Goal: Transaction & Acquisition: Purchase product/service

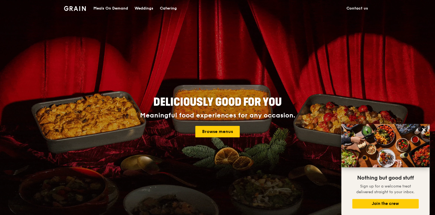
click at [71, 5] on h1 "Grain logo" at bounding box center [75, 8] width 22 height 16
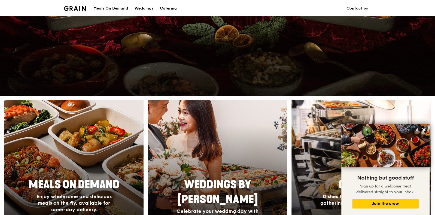
scroll to position [170, 0]
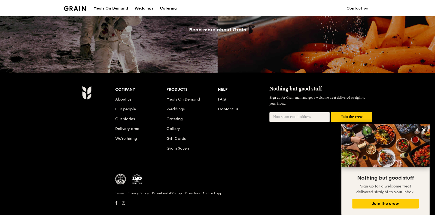
scroll to position [502, 0]
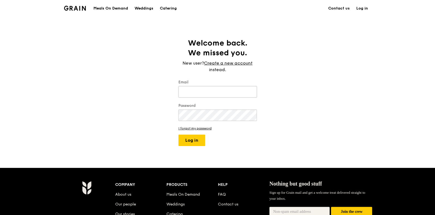
click at [202, 93] on input "Email" at bounding box center [217, 91] width 78 height 11
type input "[PERSON_NAME][EMAIL_ADDRESS][DOMAIN_NAME]"
click at [178, 134] on button "Log in" at bounding box center [191, 139] width 27 height 11
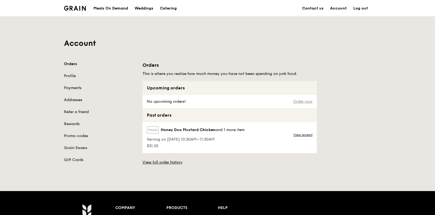
click at [299, 100] on link "Order now" at bounding box center [302, 101] width 19 height 4
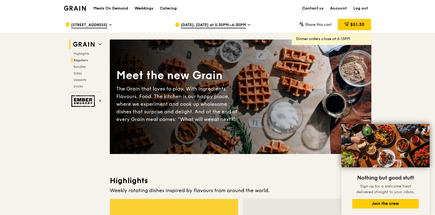
click at [81, 60] on span "Regulars" at bounding box center [80, 60] width 14 height 4
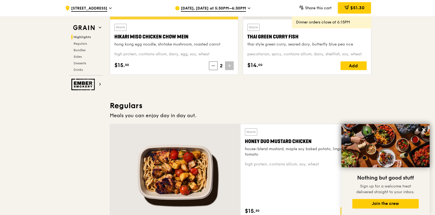
scroll to position [284, 0]
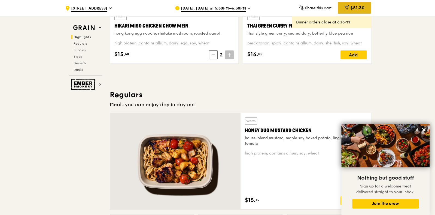
click at [354, 5] on div "$51.30" at bounding box center [353, 7] width 33 height 11
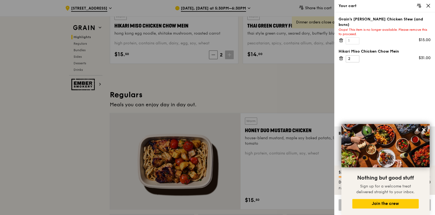
click at [340, 38] on icon at bounding box center [340, 40] width 5 height 5
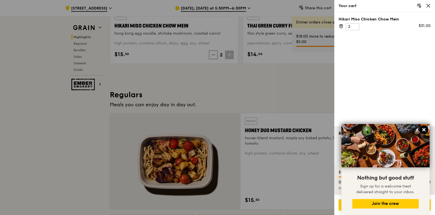
click at [422, 128] on icon at bounding box center [423, 129] width 3 height 3
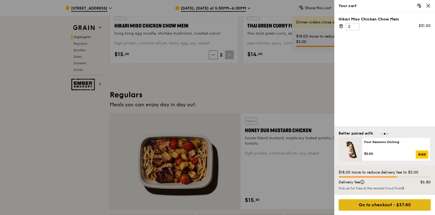
click at [380, 206] on div "Go to checkout - $37.80" at bounding box center [384, 204] width 92 height 11
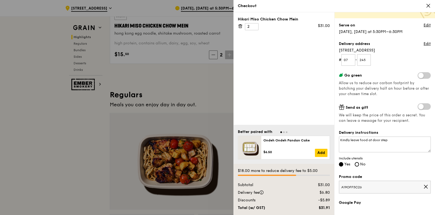
scroll to position [0, 0]
